Goal: Information Seeking & Learning: Find specific fact

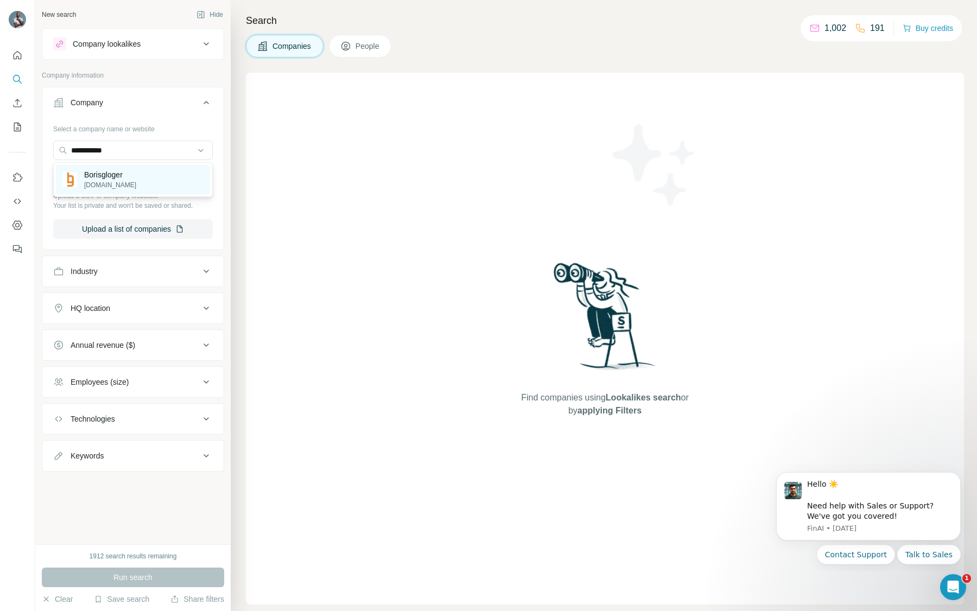
type input "**********"
click at [113, 181] on p "[DOMAIN_NAME]" at bounding box center [110, 185] width 52 height 10
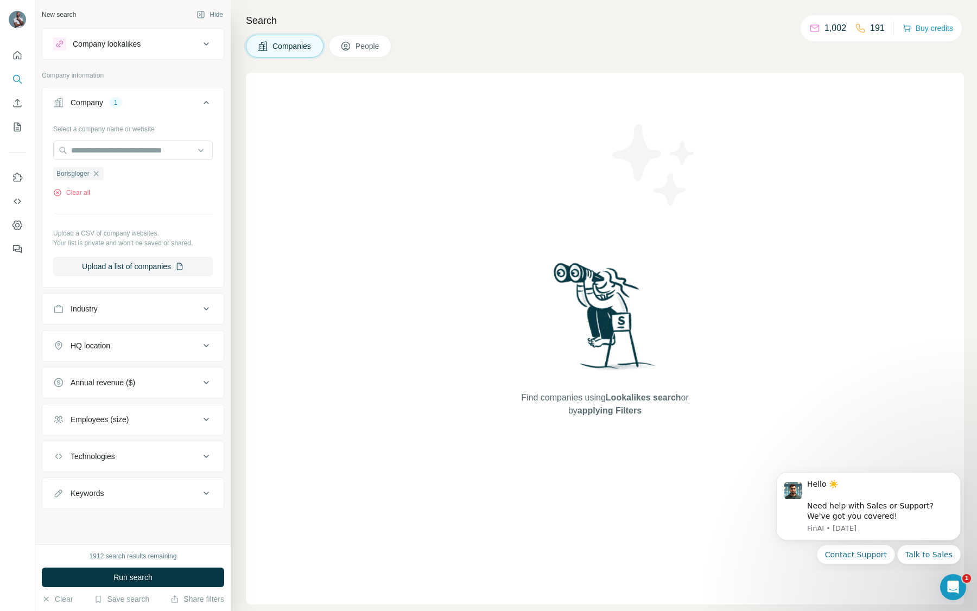
click at [129, 590] on div "1912 search results remaining Run search Clear Save search Share filters" at bounding box center [132, 577] width 195 height 67
click at [129, 577] on span "Run search" at bounding box center [132, 577] width 39 height 11
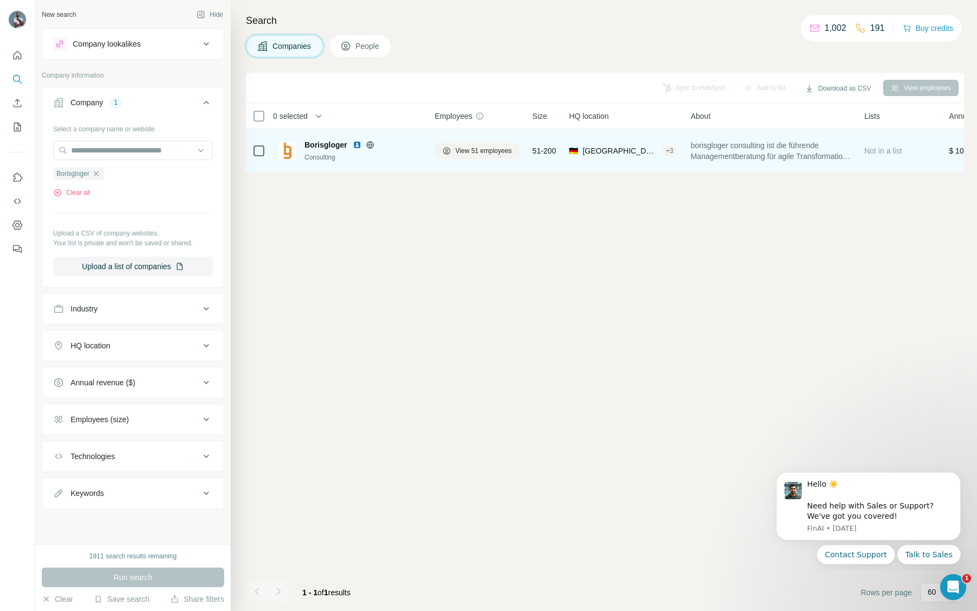
click at [322, 144] on span "Borisgloger" at bounding box center [325, 144] width 43 height 11
click at [486, 153] on span "View 51 employees" at bounding box center [483, 151] width 56 height 10
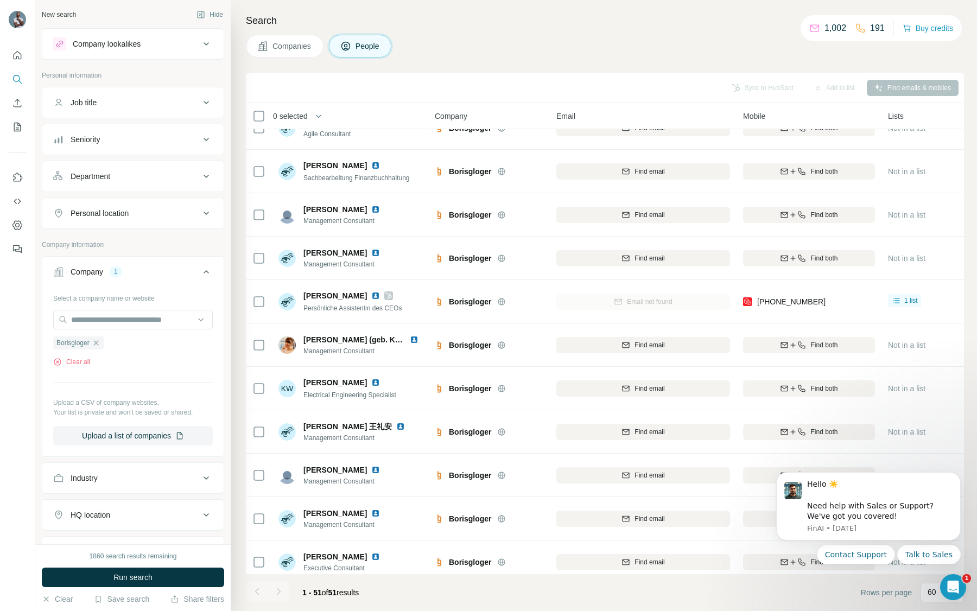
scroll to position [845, 0]
